Goal: Transaction & Acquisition: Purchase product/service

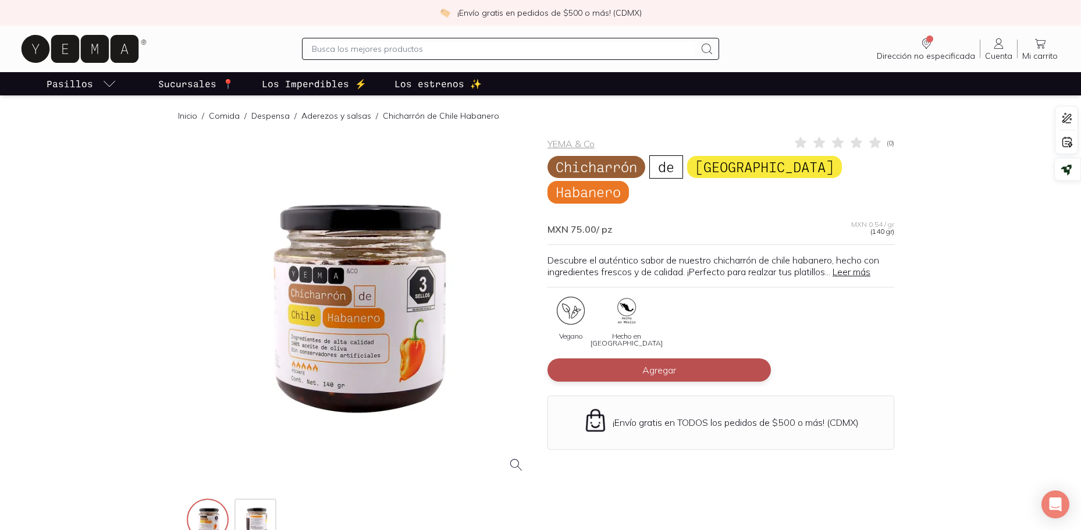
click at [656, 364] on span "Agregar" at bounding box center [659, 370] width 34 height 12
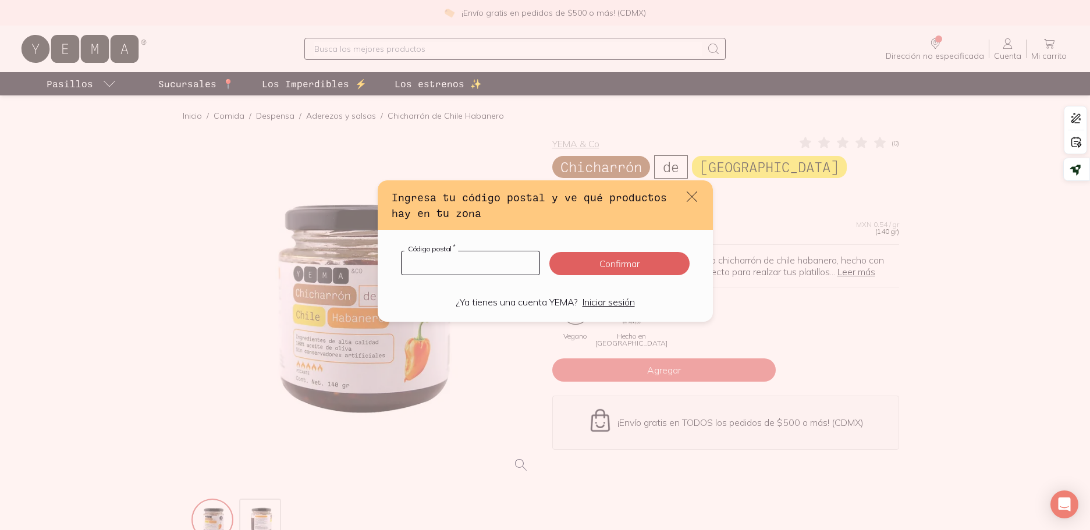
click at [443, 265] on input "default" at bounding box center [471, 262] width 138 height 23
type input "36250"
click at [620, 261] on button "Confirmar" at bounding box center [619, 263] width 140 height 23
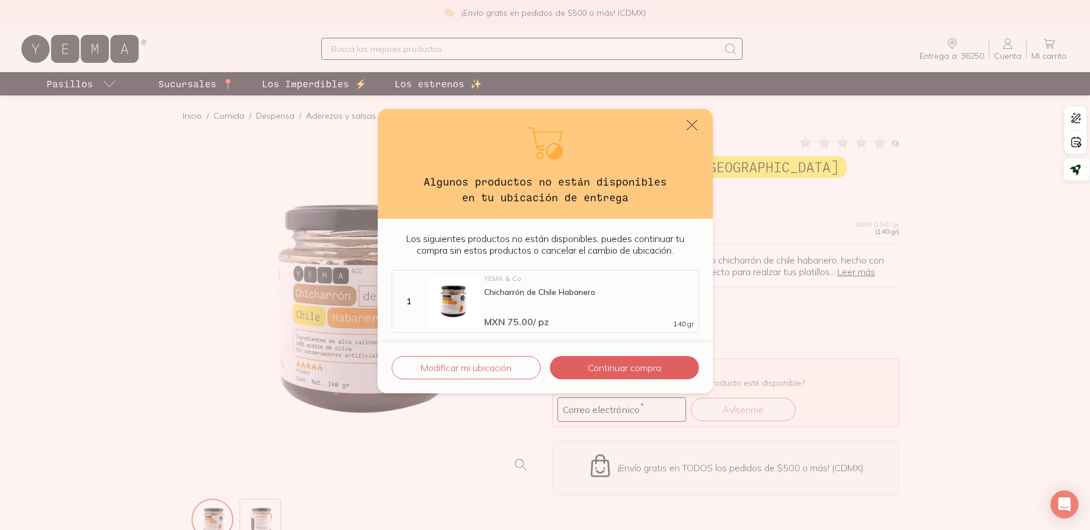
click at [631, 370] on button "Continuar compra" at bounding box center [624, 367] width 148 height 23
